Goal: Information Seeking & Learning: Learn about a topic

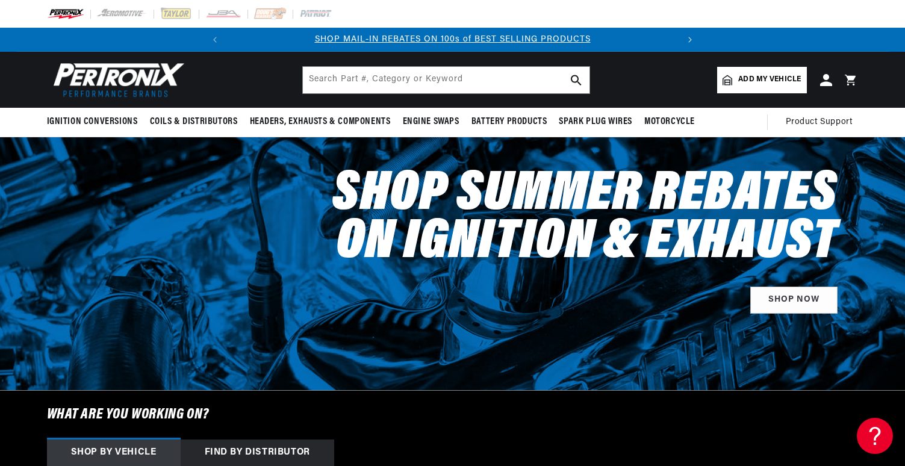
click at [690, 37] on icon "Translation missing: en.sections.announcements.next_announcement" at bounding box center [690, 40] width 4 height 6
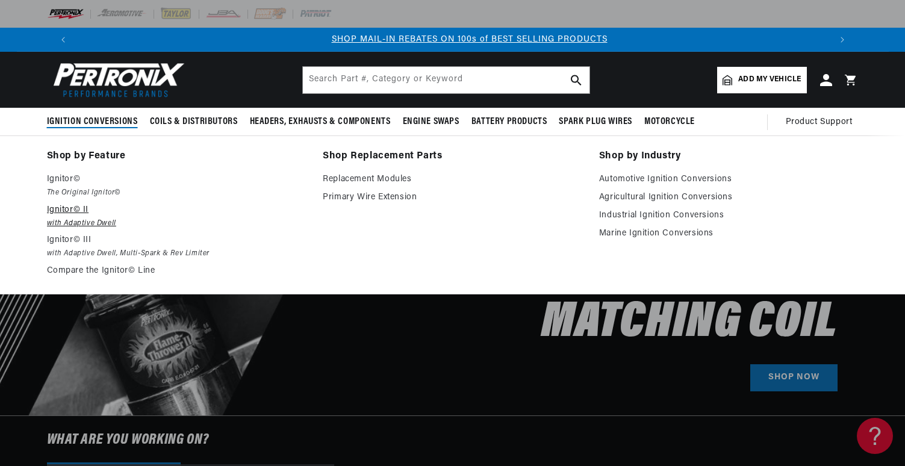
scroll to position [0, 752]
click at [125, 271] on link "Compare the Ignitor© Line" at bounding box center [176, 271] width 259 height 14
